Goal: Task Accomplishment & Management: Manage account settings

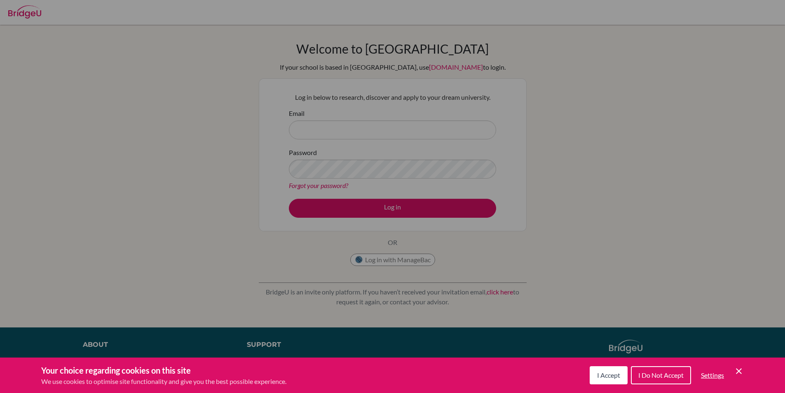
click at [745, 367] on div "Your choice regarding cookies on this site We use cookies to optimise site func…" at bounding box center [392, 374] width 785 height 35
click at [744, 370] on div "Your choice regarding cookies on this site We use cookies to optimise site func…" at bounding box center [392, 374] width 785 height 35
click at [740, 369] on icon "Save and close" at bounding box center [739, 371] width 6 height 6
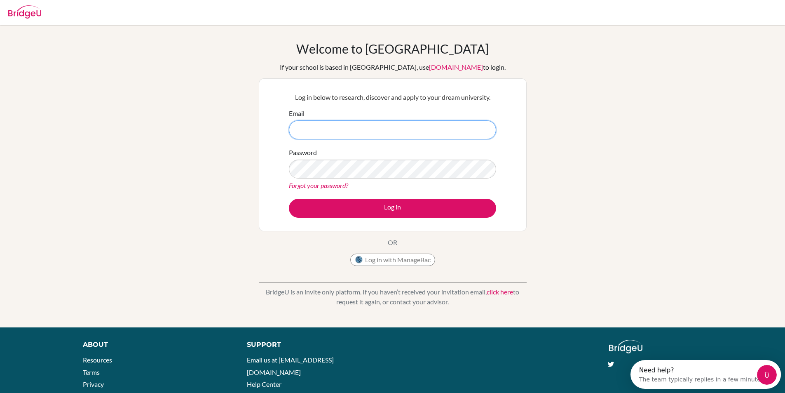
click at [333, 129] on input "Email" at bounding box center [392, 129] width 207 height 19
click at [337, 118] on div "Email" at bounding box center [392, 123] width 207 height 31
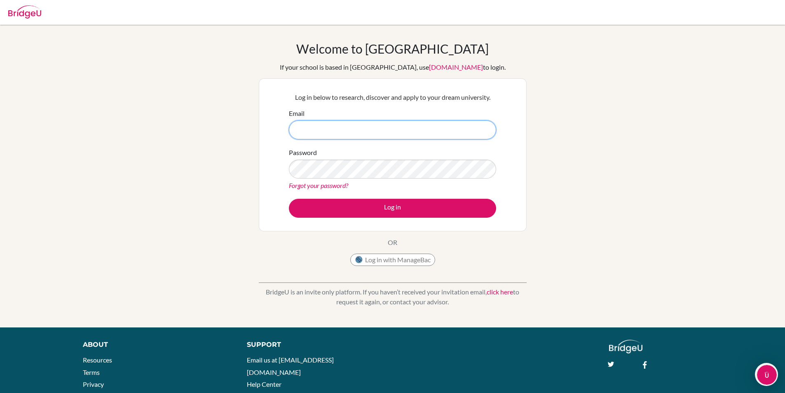
click at [313, 134] on input "Email" at bounding box center [392, 129] width 207 height 19
drag, startPoint x: 379, startPoint y: 135, endPoint x: 279, endPoint y: 122, distance: 101.0
click at [279, 122] on div "Log in below to research, discover and apply to your dream university. Email [P…" at bounding box center [393, 154] width 268 height 153
type input "[PERSON_NAME][EMAIL_ADDRESS][DOMAIN_NAME]"
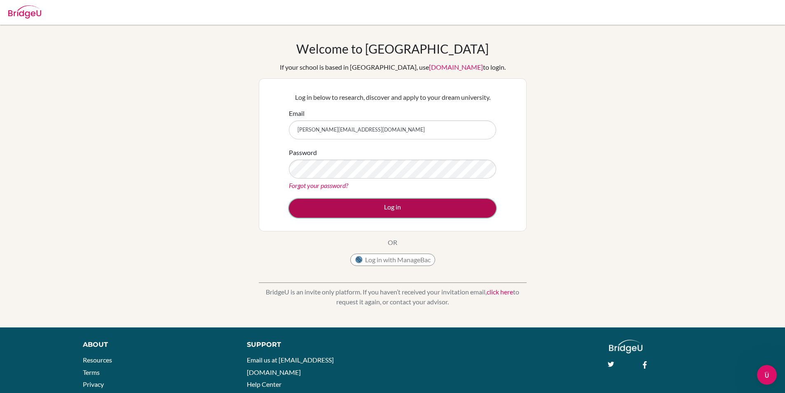
click at [400, 204] on button "Log in" at bounding box center [392, 208] width 207 height 19
